Goal: Information Seeking & Learning: Learn about a topic

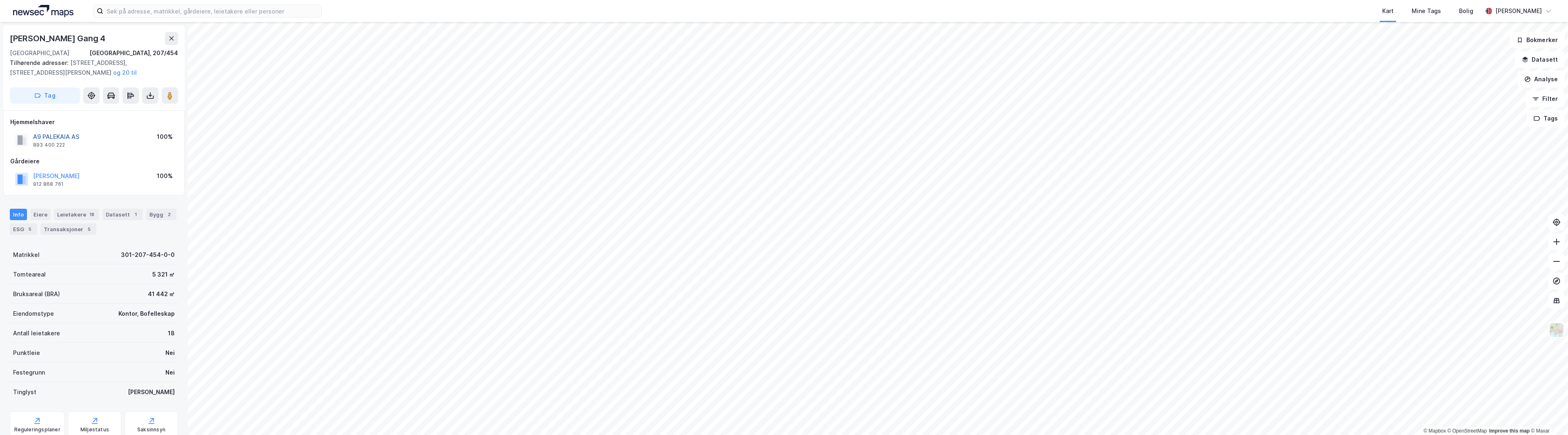
click at [0, 0] on button "A9 PALEKAIA AS" at bounding box center [0, 0] width 0 height 0
click at [0, 0] on button "[PERSON_NAME]" at bounding box center [0, 0] width 0 height 0
